Goal: Task Accomplishment & Management: Use online tool/utility

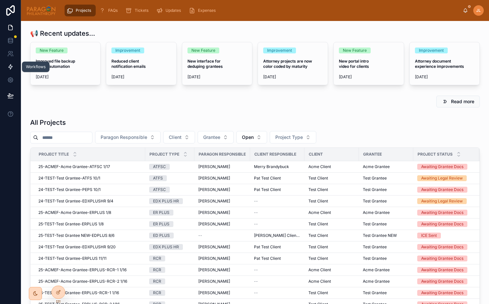
click at [10, 65] on icon at bounding box center [10, 67] width 7 height 7
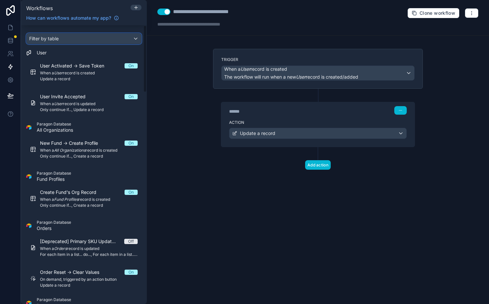
click at [64, 36] on div "Filter by table" at bounding box center [84, 38] width 115 height 10
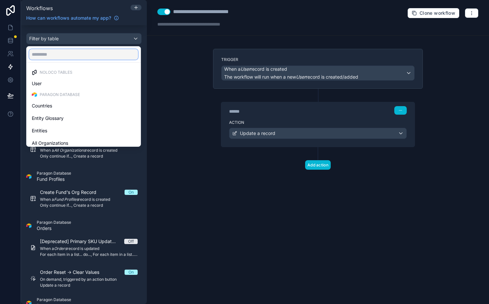
click at [71, 50] on input "text" at bounding box center [83, 54] width 109 height 10
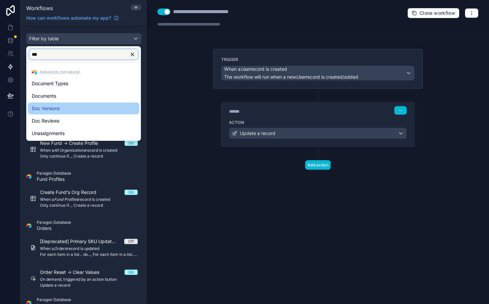
type input "***"
click at [75, 107] on div "Doc Versions" at bounding box center [84, 109] width 104 height 8
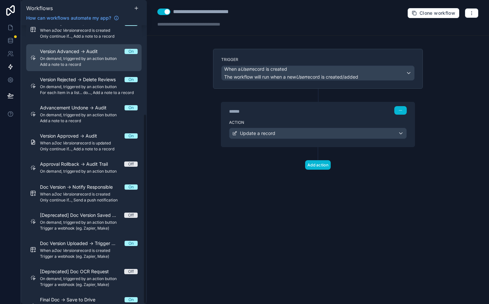
scroll to position [130, 0]
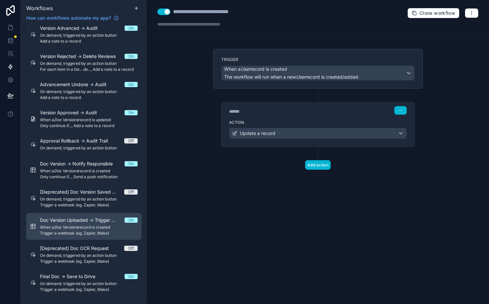
click at [91, 226] on span "When a Doc Versions record is created" at bounding box center [89, 227] width 98 height 5
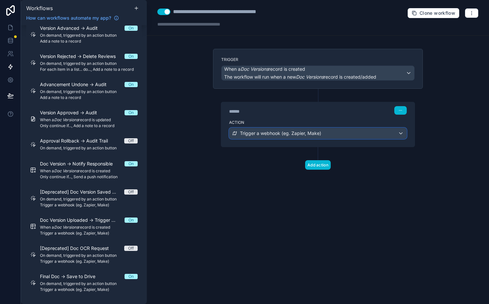
click at [314, 135] on span "Trigger a webhook (eg. Zapier, Make)" at bounding box center [280, 133] width 81 height 7
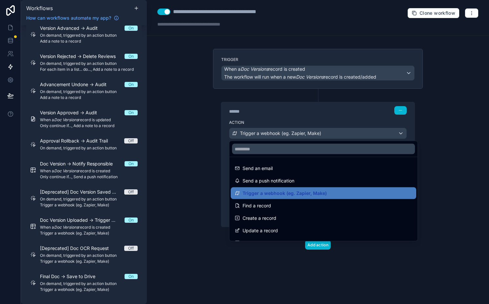
click at [314, 135] on div at bounding box center [244, 152] width 489 height 304
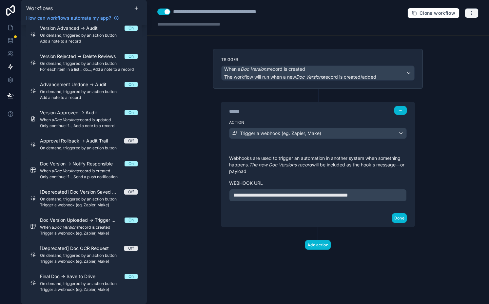
click at [469, 13] on icon "button" at bounding box center [471, 12] width 5 height 5
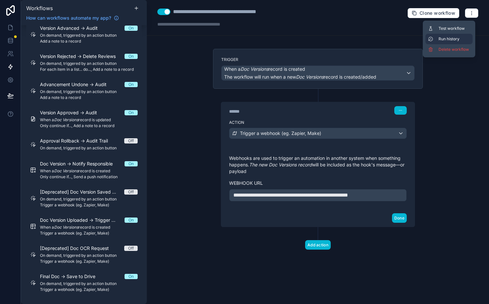
click at [452, 39] on span "Run history" at bounding box center [454, 38] width 31 height 5
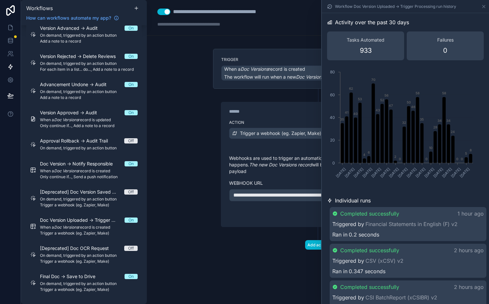
click at [422, 213] on div "Completed successfully 1 hour ago" at bounding box center [407, 214] width 151 height 8
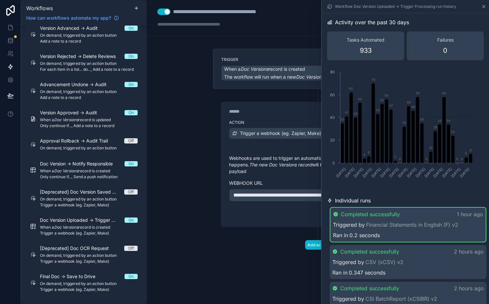
click at [484, 8] on icon at bounding box center [483, 6] width 5 height 5
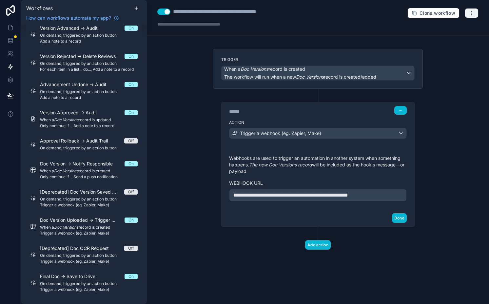
click at [472, 11] on icon "button" at bounding box center [471, 11] width 0 height 0
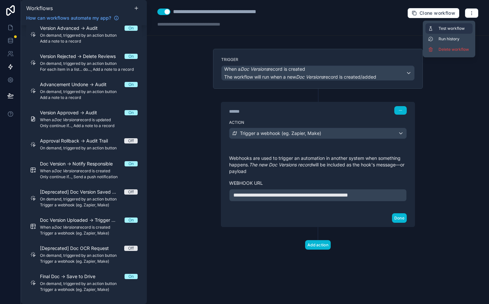
click at [457, 26] on span "Test workflow" at bounding box center [454, 28] width 31 height 5
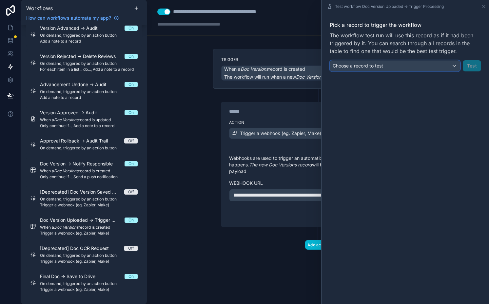
click at [385, 68] on div "Choose a record to test" at bounding box center [395, 66] width 130 height 10
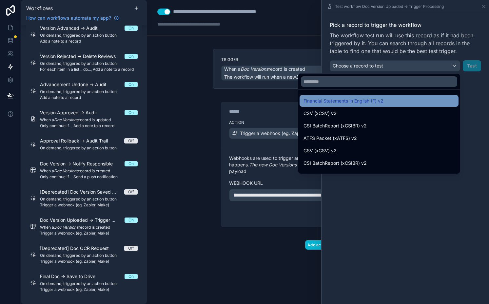
click at [380, 100] on div "Financial Statements in English (F) v2" at bounding box center [379, 101] width 151 height 8
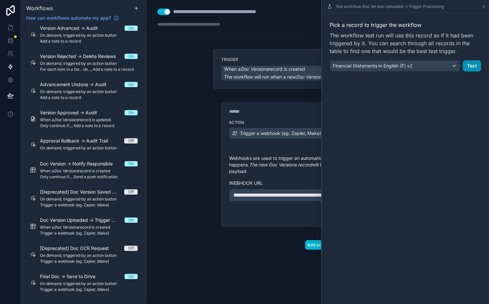
click at [470, 67] on button "Test" at bounding box center [472, 65] width 18 height 11
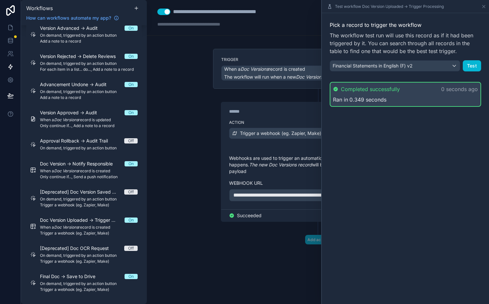
click at [163, 80] on div "**********" at bounding box center [318, 152] width 342 height 304
click at [423, 68] on div "Financial Statements in English (F) v2" at bounding box center [395, 66] width 130 height 10
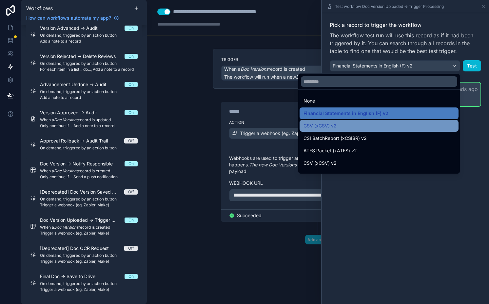
click at [374, 122] on div "CSV (xCSV) v2" at bounding box center [379, 126] width 151 height 8
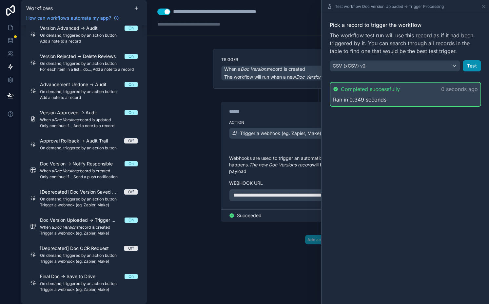
click at [474, 63] on button "Test" at bounding box center [472, 65] width 18 height 11
click at [424, 60] on button "CSV (xCSV) v2" at bounding box center [395, 65] width 130 height 11
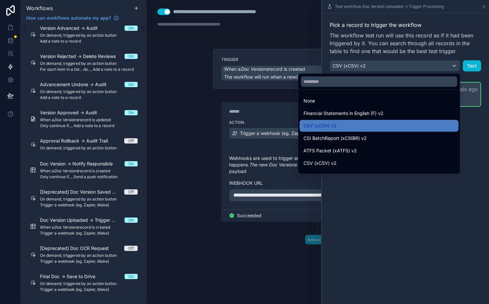
drag, startPoint x: 368, startPoint y: 138, endPoint x: 382, endPoint y: 127, distance: 17.3
click at [368, 138] on div "CSI BatchReport (xCSIBR) v2" at bounding box center [379, 138] width 151 height 8
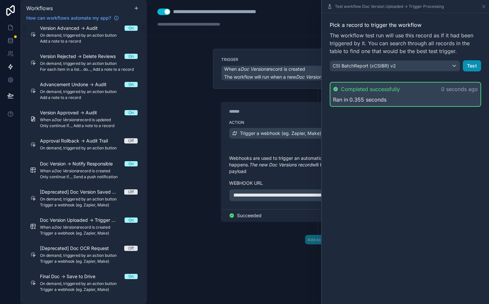
click at [469, 64] on button "Test" at bounding box center [472, 65] width 18 height 11
click at [407, 66] on div "CSI BatchReport (xCSIBR) v2" at bounding box center [395, 66] width 130 height 10
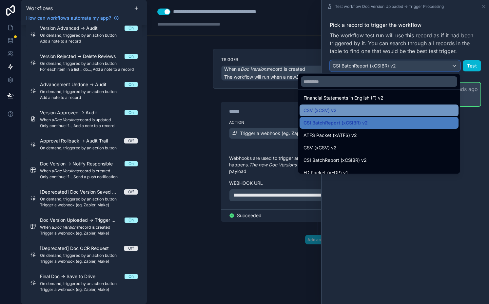
scroll to position [26, 0]
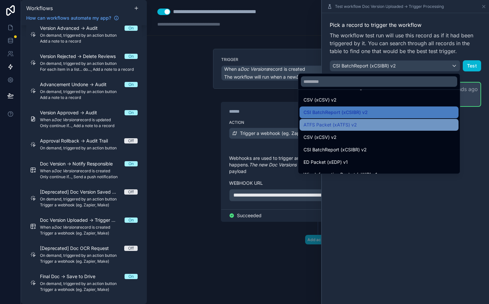
click at [375, 122] on div "ATFS Packet (xATFS) v2" at bounding box center [379, 125] width 151 height 8
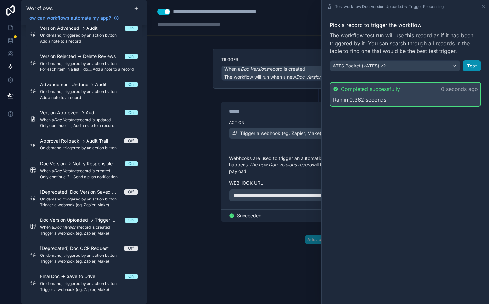
click at [468, 69] on button "Test" at bounding box center [472, 65] width 18 height 11
click at [412, 68] on div "ATFS Packet (xATFS) v2" at bounding box center [395, 66] width 130 height 10
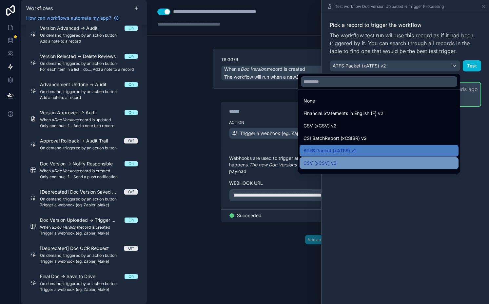
click at [364, 162] on div "CSV (xCSV) v2" at bounding box center [379, 163] width 151 height 8
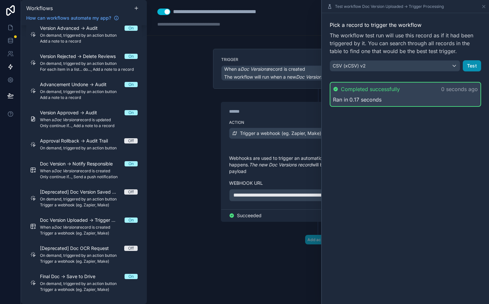
click at [471, 63] on button "Test" at bounding box center [472, 65] width 18 height 11
click at [403, 64] on div "CSV (xCSV) v2" at bounding box center [395, 66] width 130 height 10
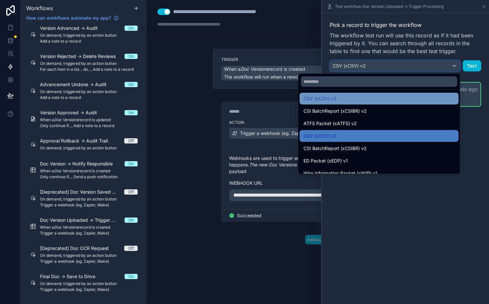
scroll to position [28, 0]
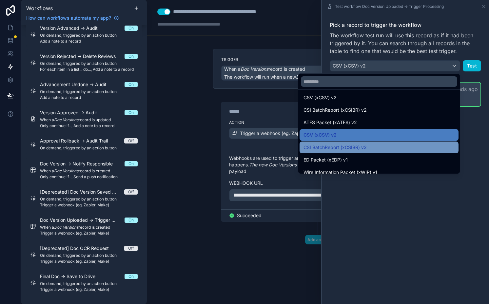
click at [366, 145] on div "CSI BatchReport (xCSIBR) v2" at bounding box center [379, 148] width 151 height 8
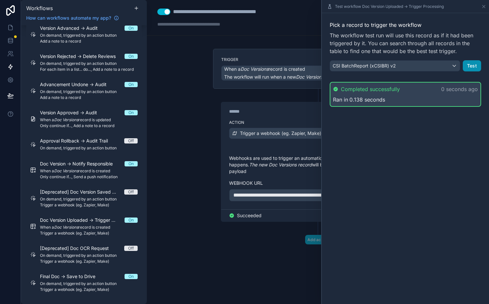
click at [475, 65] on button "Test" at bounding box center [472, 65] width 18 height 11
click at [367, 63] on span "CSI BatchReport (xCSIBR) v2" at bounding box center [364, 66] width 63 height 7
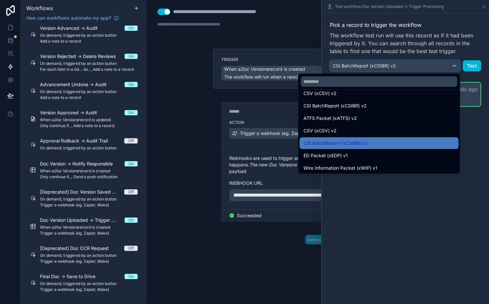
scroll to position [40, 0]
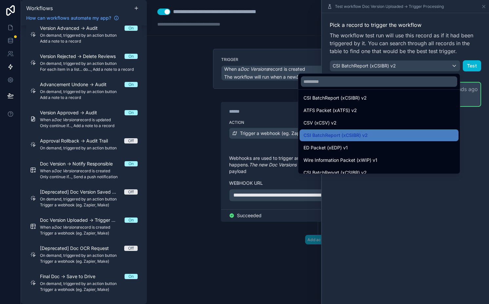
click at [379, 206] on div at bounding box center [405, 152] width 167 height 304
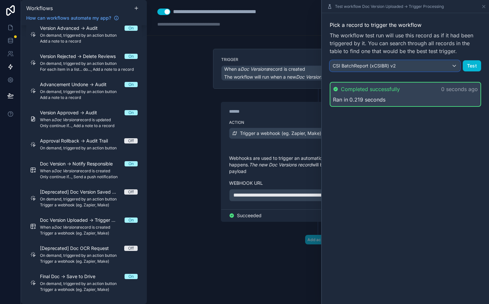
click at [390, 66] on span "CSI BatchReport (xCSIBR) v2" at bounding box center [364, 66] width 63 height 7
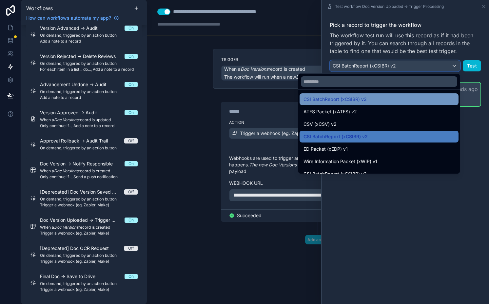
scroll to position [42, 0]
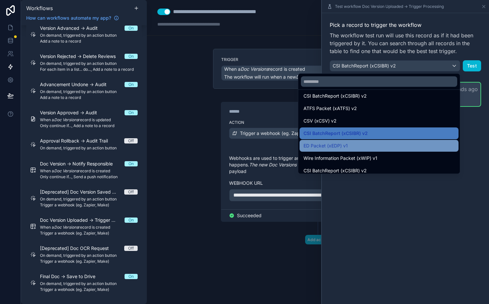
click at [370, 143] on div "ED Packet (xEDP) v1" at bounding box center [379, 146] width 151 height 8
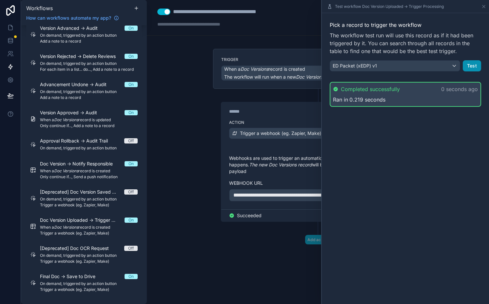
click at [472, 65] on button "Test" at bounding box center [472, 65] width 18 height 11
click at [387, 68] on div "ED Packet (xEDP) v1" at bounding box center [395, 66] width 130 height 10
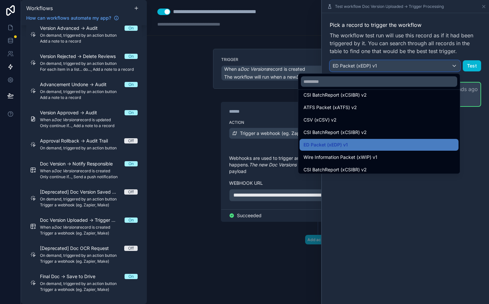
scroll to position [46, 0]
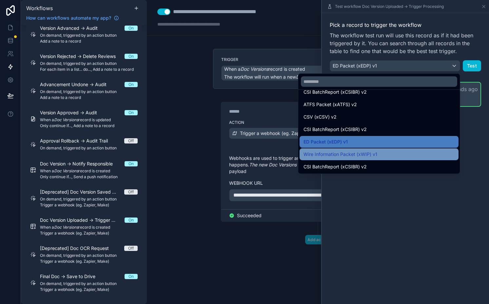
click at [346, 153] on span "Wire Information Packet (xWIP) v1" at bounding box center [341, 154] width 74 height 8
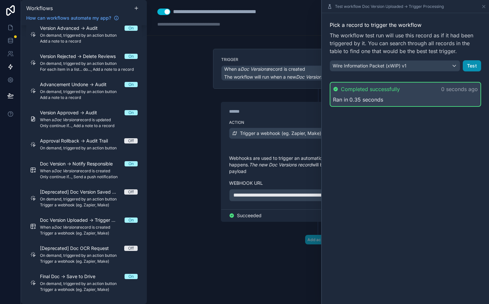
click at [466, 66] on button "Test" at bounding box center [472, 65] width 18 height 11
click at [393, 67] on span "Wire Information Packet (xWIP) v1" at bounding box center [370, 66] width 74 height 7
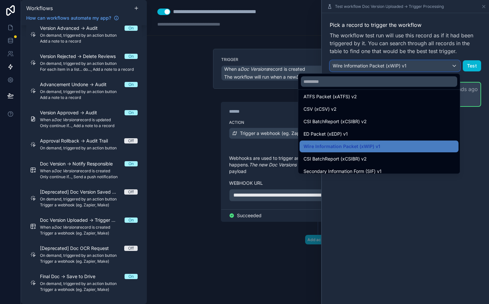
scroll to position [58, 0]
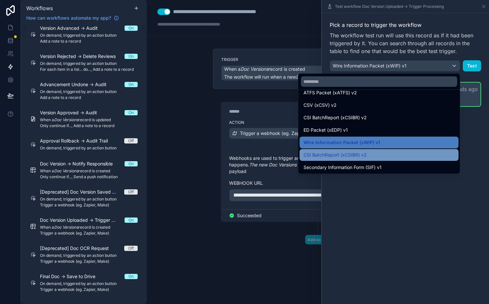
click at [343, 156] on span "CSI BatchReport (xCSIBR) v2" at bounding box center [335, 155] width 63 height 8
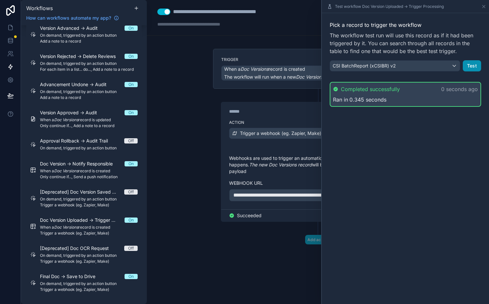
click at [472, 62] on button "Test" at bounding box center [472, 65] width 18 height 11
click at [414, 69] on div "CSI BatchReport (xCSIBR) v2" at bounding box center [395, 66] width 130 height 10
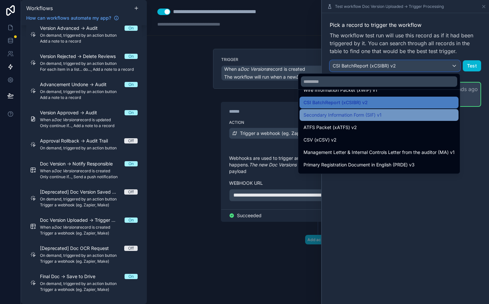
scroll to position [113, 0]
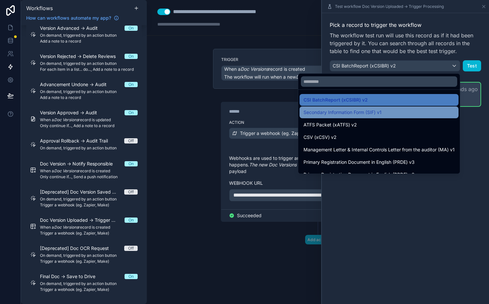
click at [390, 114] on div "Secondary Information Form (SIF) v1" at bounding box center [379, 113] width 151 height 8
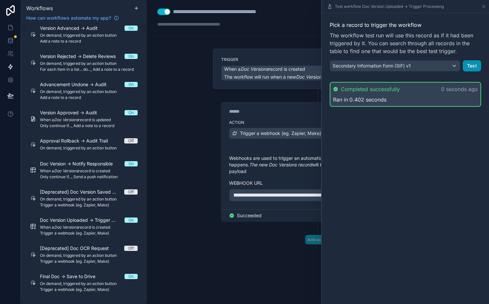
click at [468, 65] on button "Test" at bounding box center [472, 65] width 18 height 11
click at [409, 67] on span "Secondary Information Form (SIF) v1" at bounding box center [372, 66] width 78 height 7
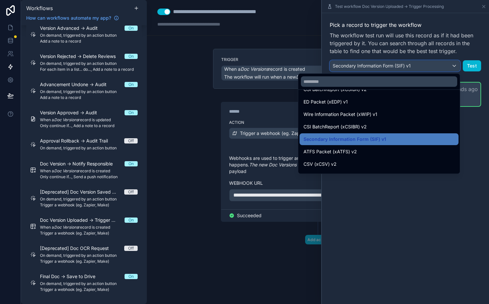
scroll to position [88, 0]
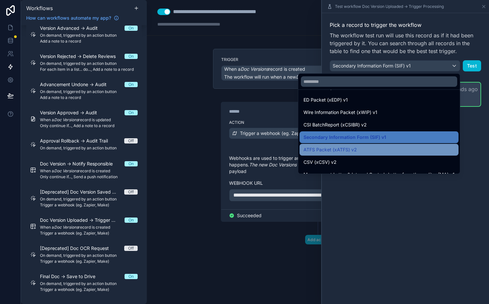
click at [372, 149] on div "ATFS Packet (xATFS) v2" at bounding box center [379, 150] width 151 height 8
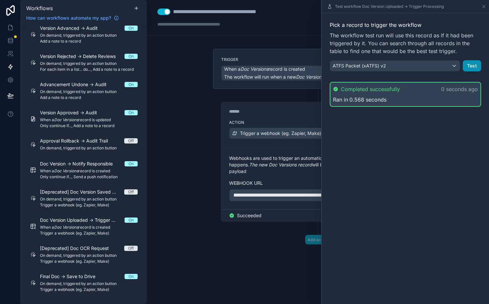
click at [468, 63] on button "Test" at bounding box center [472, 65] width 18 height 11
click at [413, 67] on div "ATFS Packet (xATFS) v2" at bounding box center [395, 66] width 130 height 10
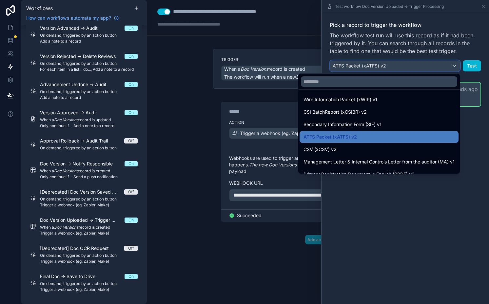
scroll to position [107, 0]
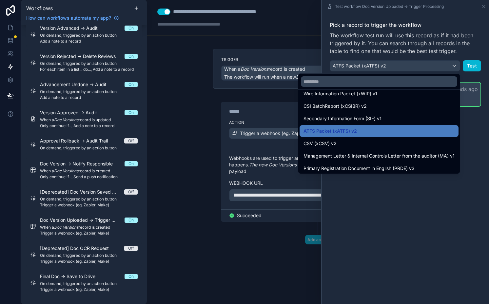
drag, startPoint x: 367, startPoint y: 143, endPoint x: 405, endPoint y: 115, distance: 47.3
click at [367, 143] on div "CSV (xCSV) v2" at bounding box center [379, 144] width 151 height 8
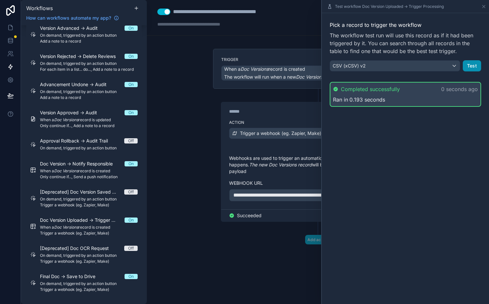
click at [470, 64] on button "Test" at bounding box center [472, 65] width 18 height 11
click at [386, 69] on div "CSV (xCSV) v2" at bounding box center [395, 66] width 130 height 10
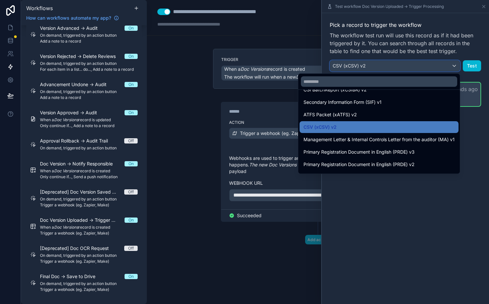
scroll to position [127, 0]
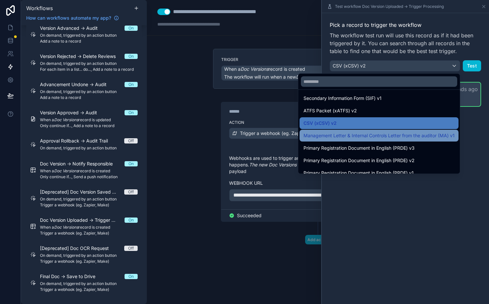
click at [365, 134] on span "Management Letter & Internal Controls Letter from the auditor (MA) v1" at bounding box center [379, 136] width 151 height 8
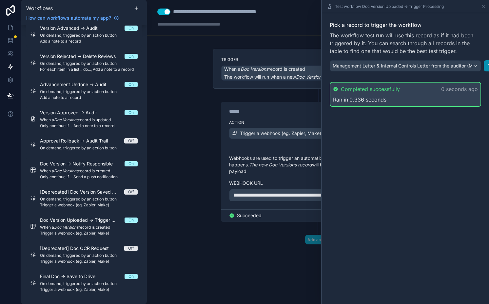
click at [489, 67] on button "Test" at bounding box center [493, 65] width 18 height 11
click at [204, 146] on div "**********" at bounding box center [318, 152] width 342 height 304
click at [12, 30] on icon at bounding box center [10, 27] width 7 height 7
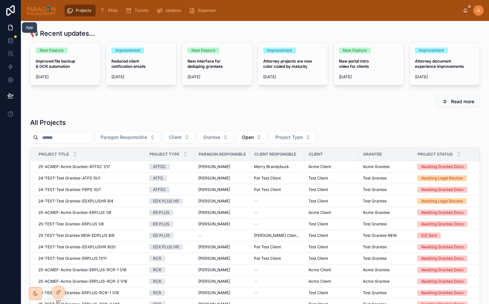
drag, startPoint x: 11, startPoint y: 100, endPoint x: 96, endPoint y: 137, distance: 92.6
click at [11, 100] on button at bounding box center [10, 96] width 14 height 18
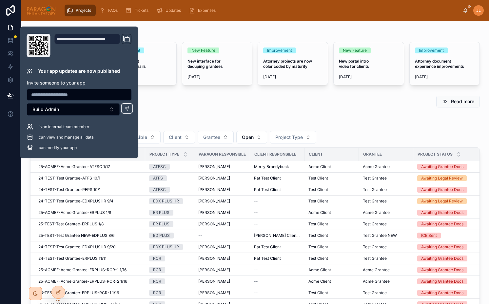
click at [195, 93] on div "Read more" at bounding box center [255, 101] width 458 height 17
